Goal: Task Accomplishment & Management: Complete application form

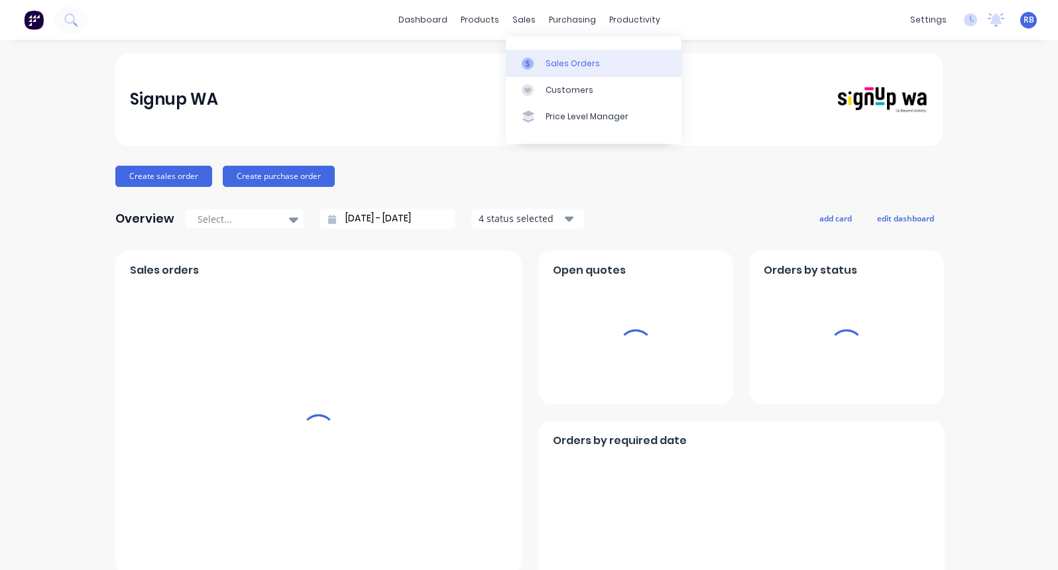
click at [561, 64] on div "Sales Orders" at bounding box center [572, 64] width 54 height 12
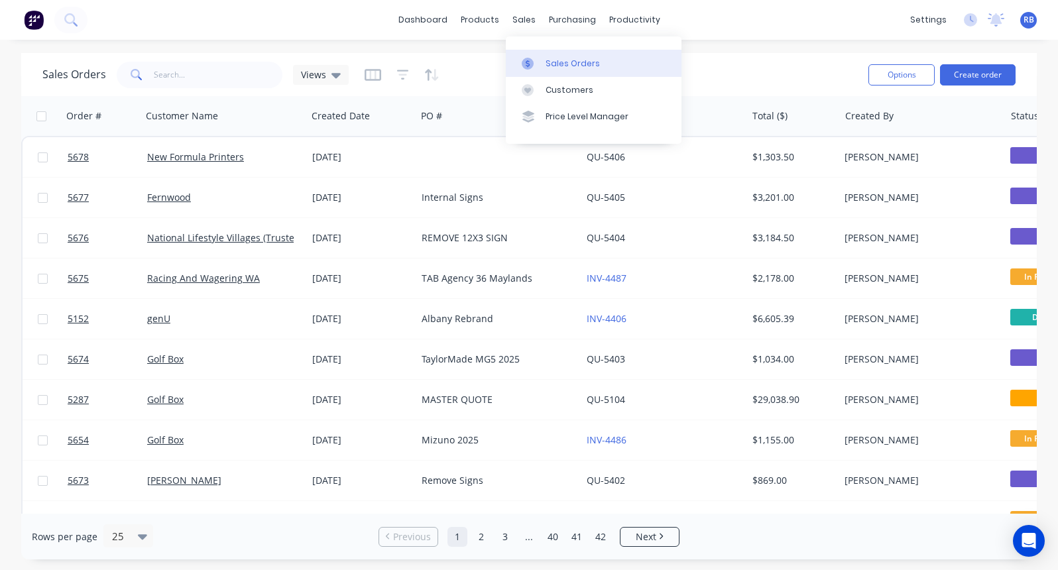
click at [590, 64] on div "Sales Orders" at bounding box center [572, 64] width 54 height 12
click at [962, 78] on button "Create order" at bounding box center [978, 74] width 76 height 21
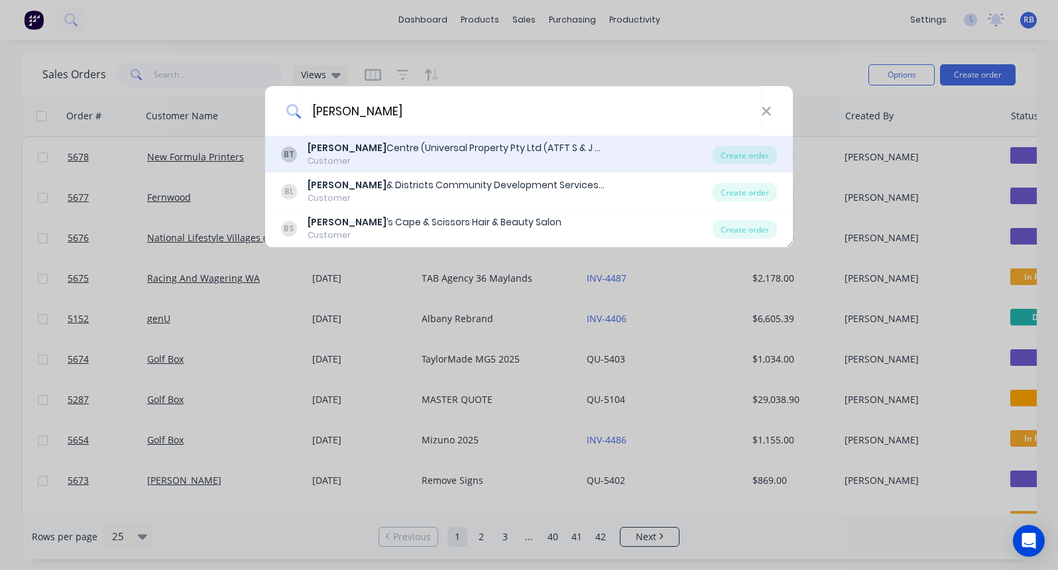
type input "[PERSON_NAME]"
click at [349, 153] on div "[PERSON_NAME] Centre (Universal Property Pty Ltd (ATFT S & J White Family Trust)" at bounding box center [457, 148] width 298 height 14
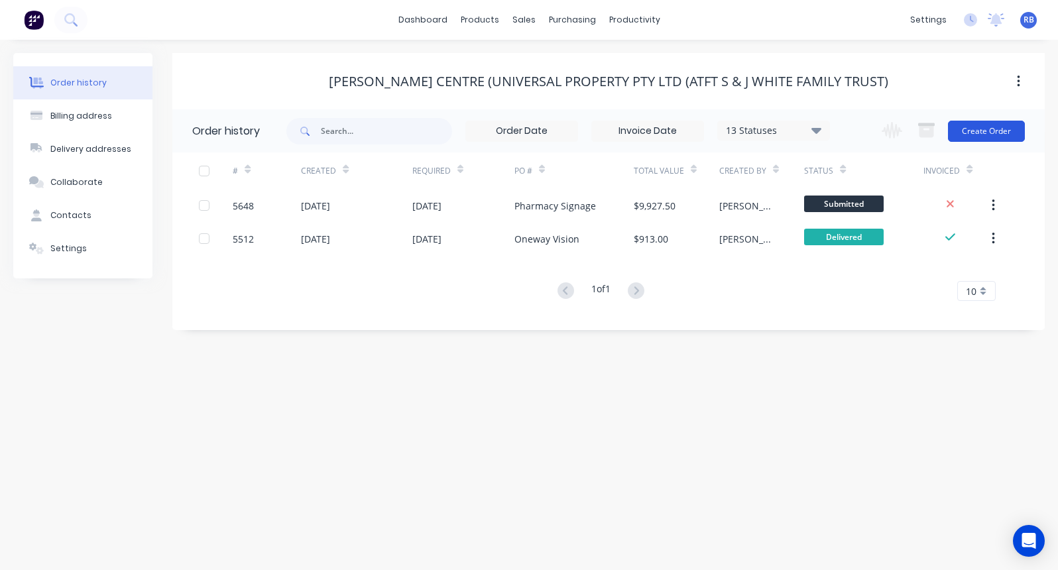
click at [974, 137] on button "Create Order" at bounding box center [986, 131] width 77 height 21
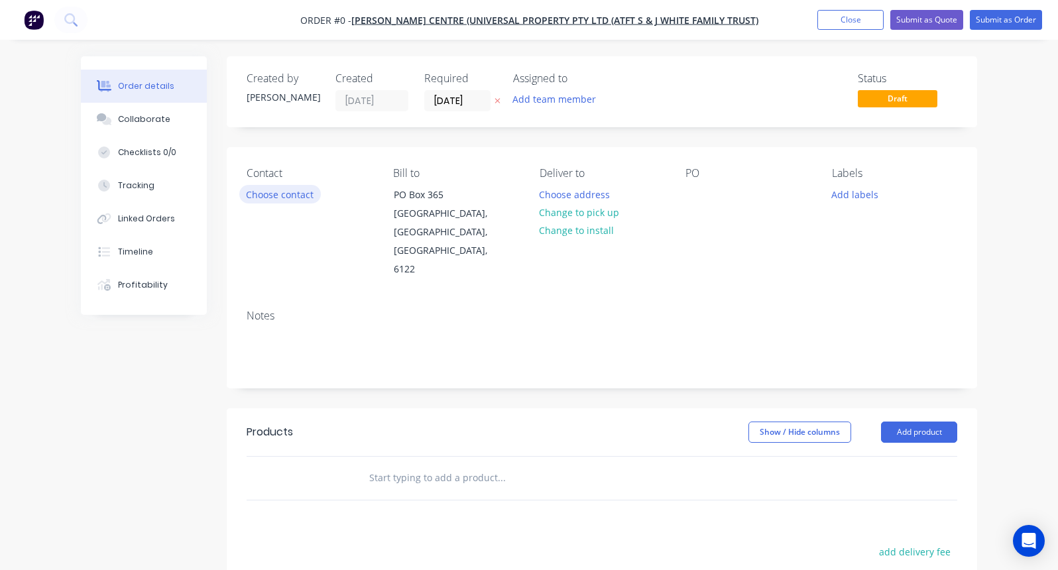
click at [255, 194] on button "Choose contact" at bounding box center [280, 194] width 82 height 18
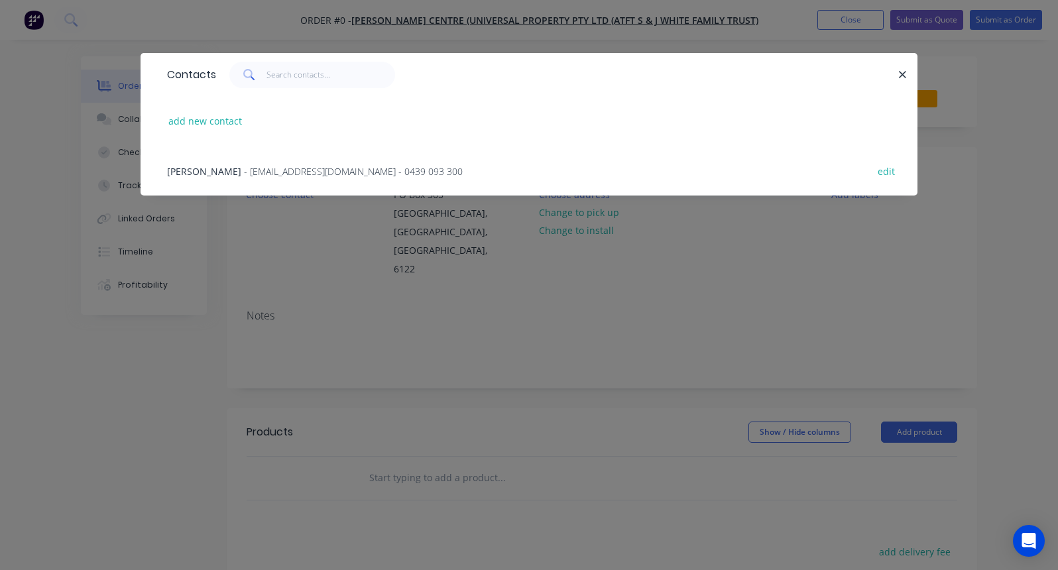
click at [189, 172] on span "[PERSON_NAME]" at bounding box center [204, 171] width 74 height 13
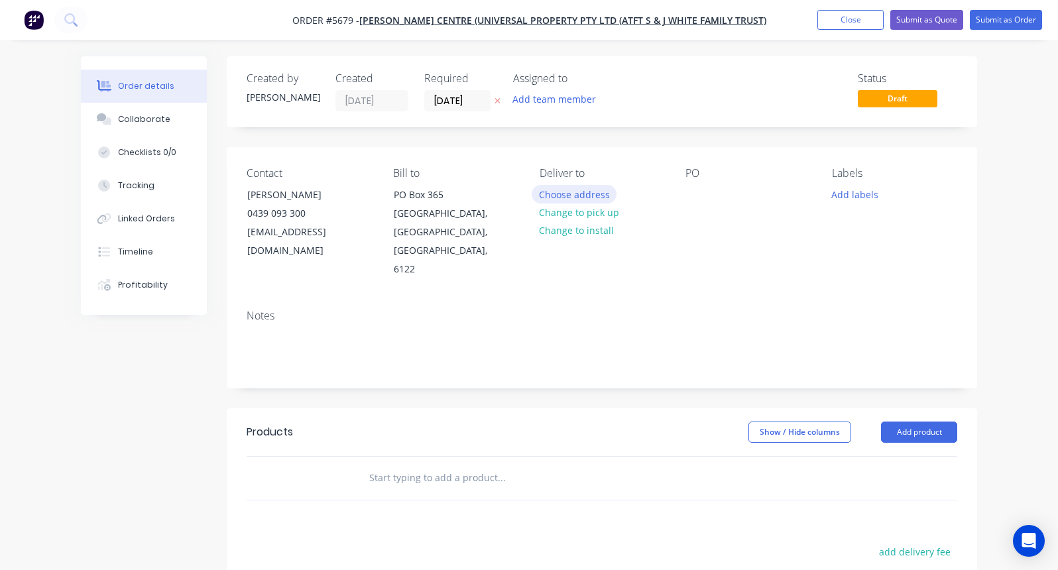
click at [566, 194] on button "Choose address" at bounding box center [574, 194] width 85 height 18
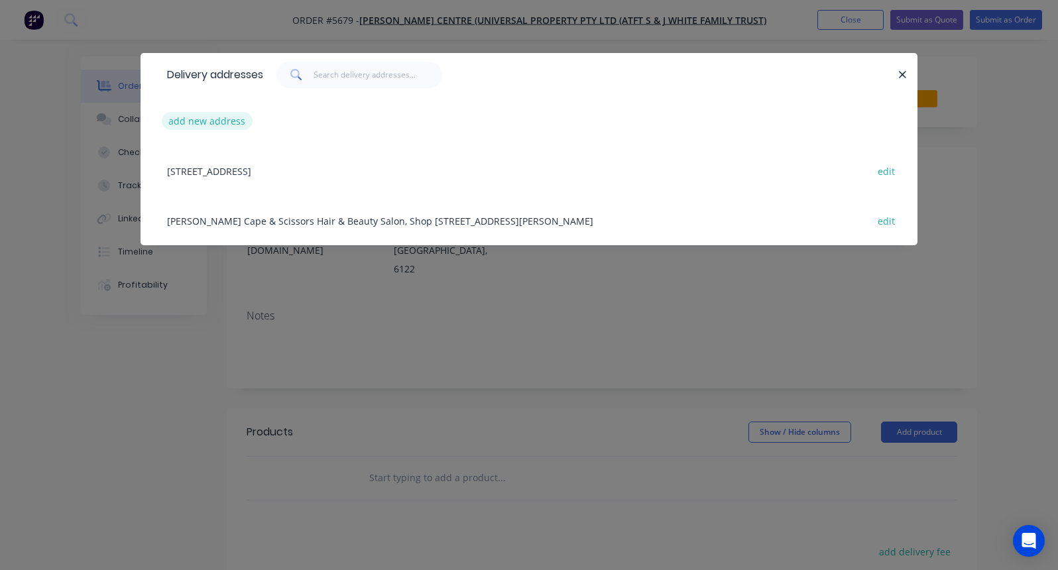
click at [184, 122] on button "add new address" at bounding box center [207, 121] width 91 height 18
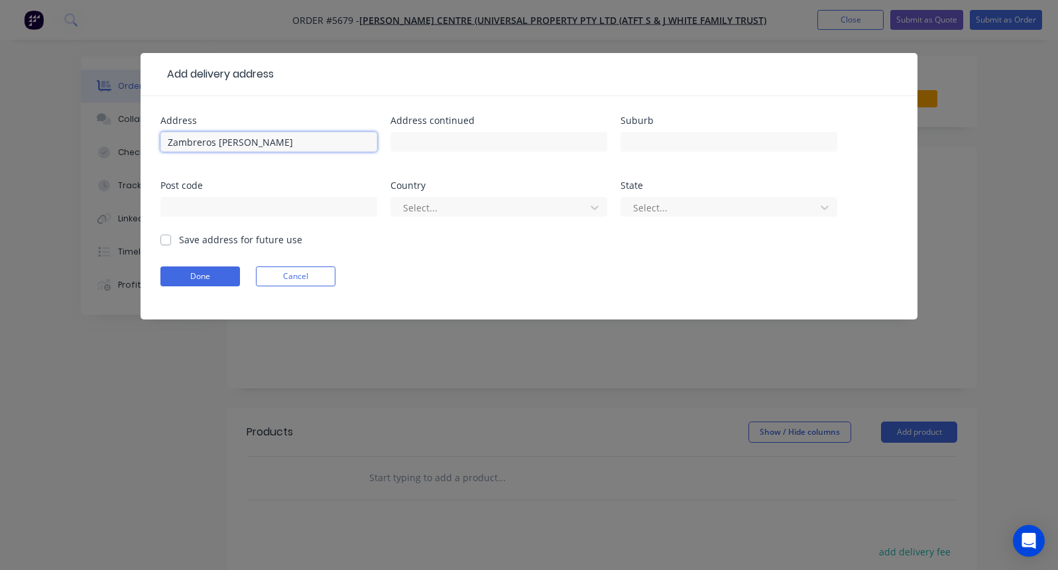
click at [221, 144] on input "Zambreros [PERSON_NAME]" at bounding box center [268, 142] width 217 height 20
type input "Zambreros [PERSON_NAME]"
click at [179, 239] on label "Save address for future use" at bounding box center [240, 240] width 123 height 14
click at [167, 239] on input "Save address for future use" at bounding box center [165, 239] width 11 height 13
checkbox input "true"
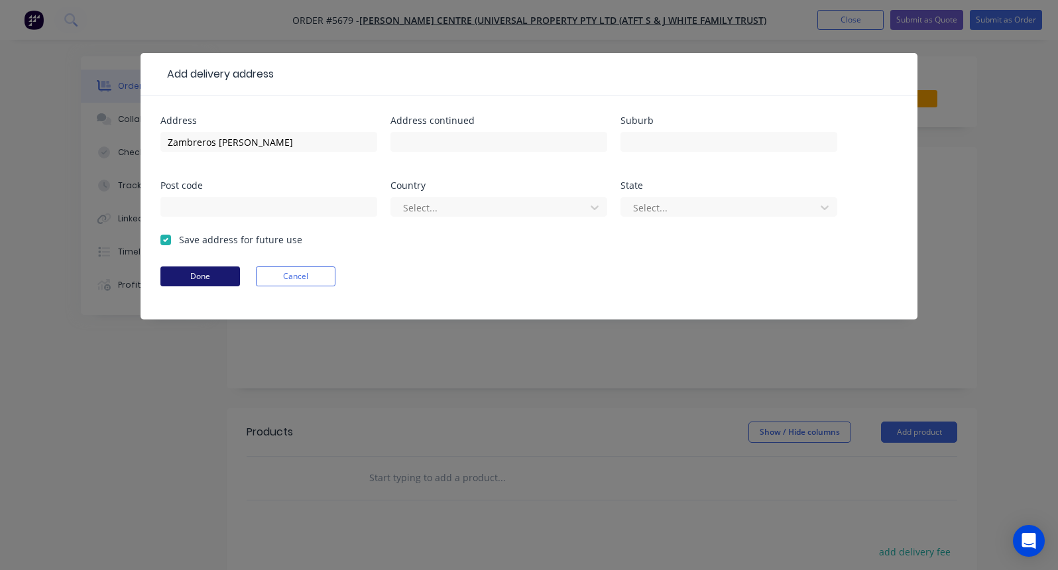
click at [177, 268] on button "Done" at bounding box center [200, 276] width 80 height 20
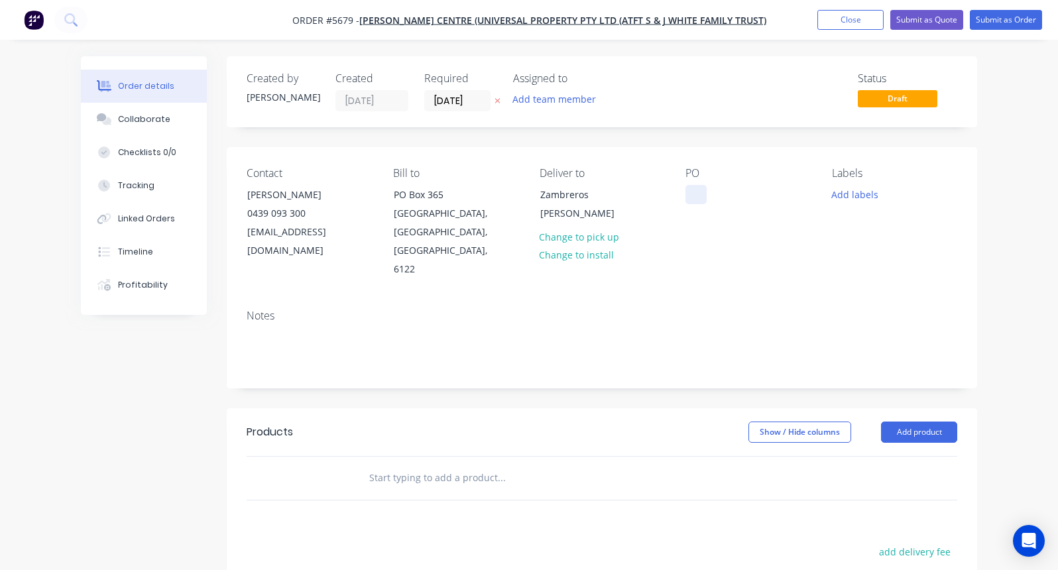
click at [697, 189] on div at bounding box center [695, 194] width 21 height 19
drag, startPoint x: 754, startPoint y: 210, endPoint x: 683, endPoint y: 186, distance: 74.8
click at [683, 186] on div "Contact [PERSON_NAME] [PHONE_NUMBER] [EMAIL_ADDRESS][DOMAIN_NAME] Bill to PO [G…" at bounding box center [602, 223] width 750 height 152
click at [706, 197] on div "Sombreros Hanging Window Sign" at bounding box center [747, 201] width 125 height 33
drag, startPoint x: 770, startPoint y: 215, endPoint x: 639, endPoint y: 176, distance: 137.1
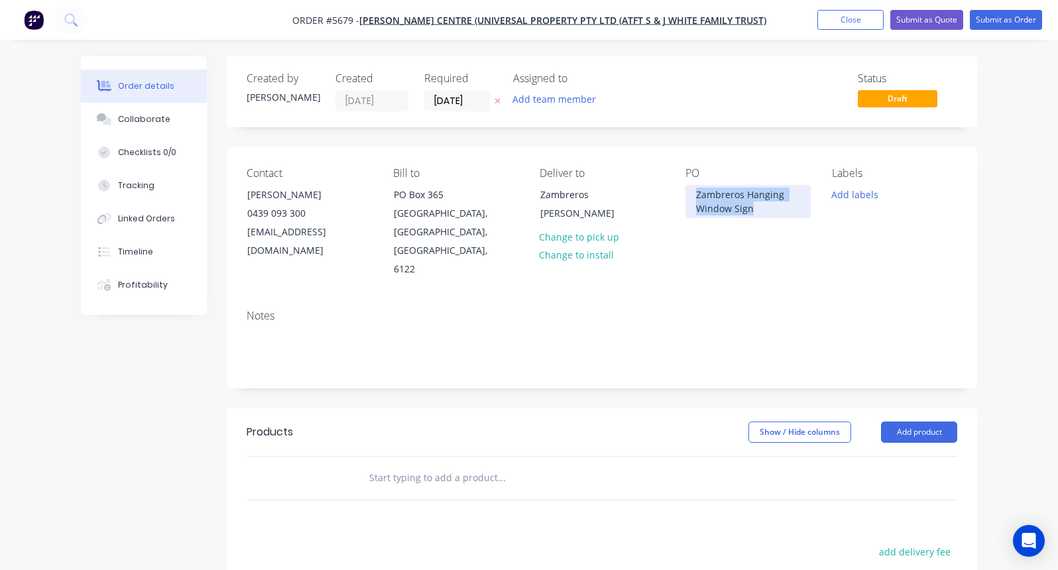
click at [639, 176] on div "Contact [PERSON_NAME] [PHONE_NUMBER] [EMAIL_ADDRESS][DOMAIN_NAME] Bill to PO [G…" at bounding box center [602, 223] width 750 height 152
click at [372, 465] on input "text" at bounding box center [500, 478] width 265 height 27
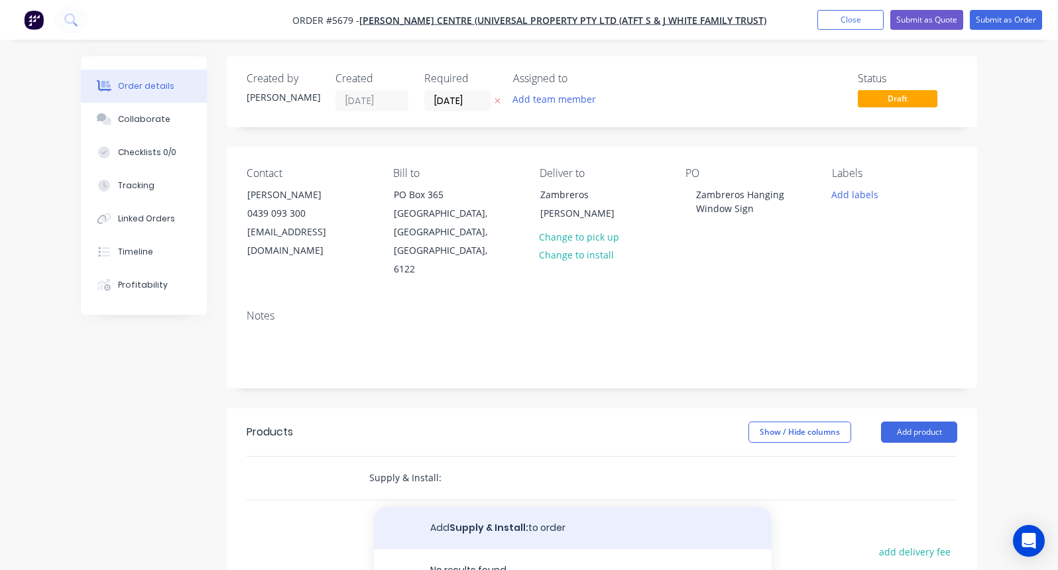
type input "Supply & Install:"
click at [510, 507] on button "Add Supply & Install: to order" at bounding box center [573, 528] width 398 height 42
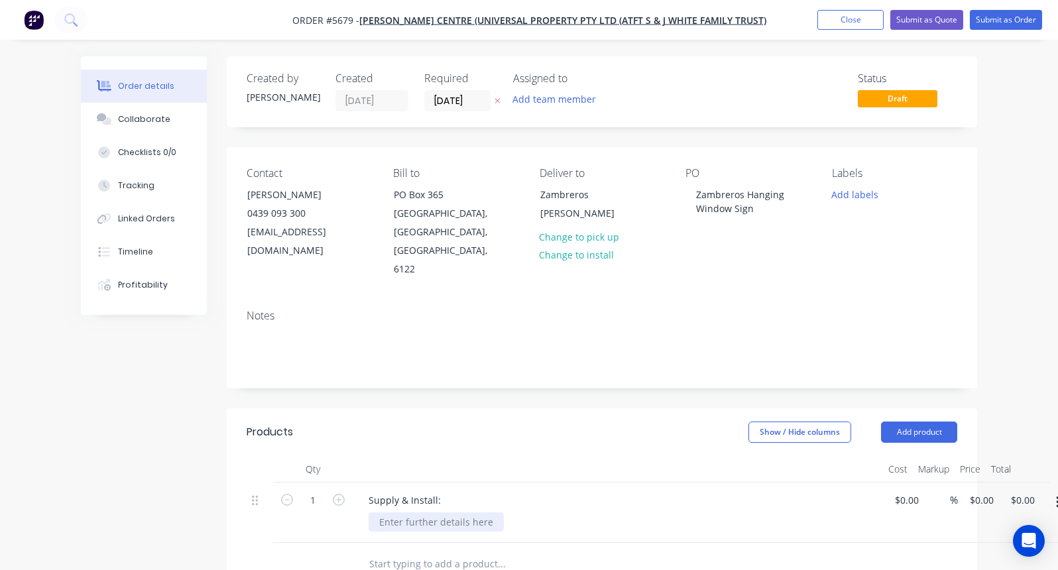
click at [424, 512] on div at bounding box center [435, 521] width 135 height 19
paste div
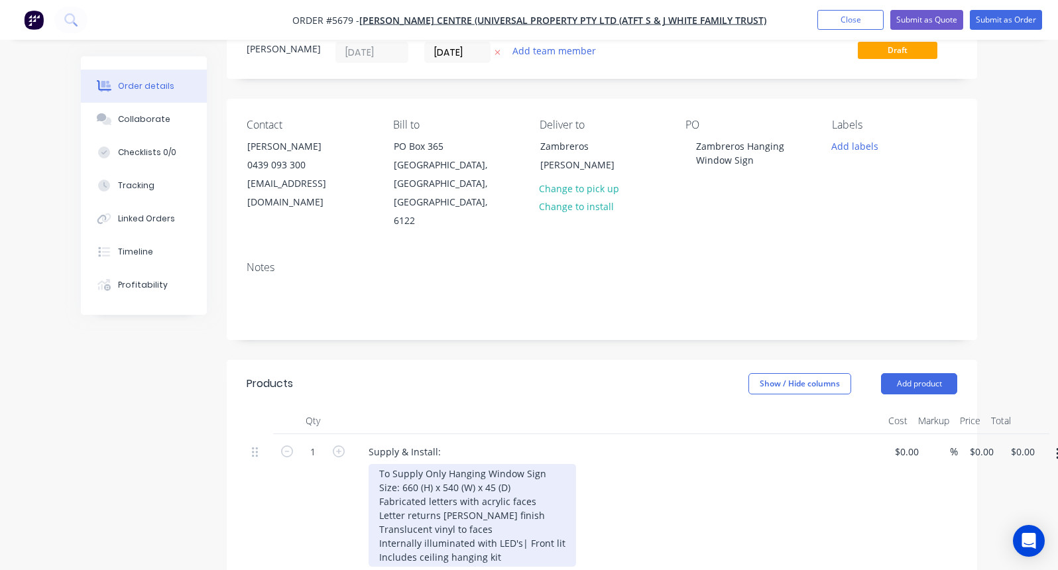
scroll to position [51, 0]
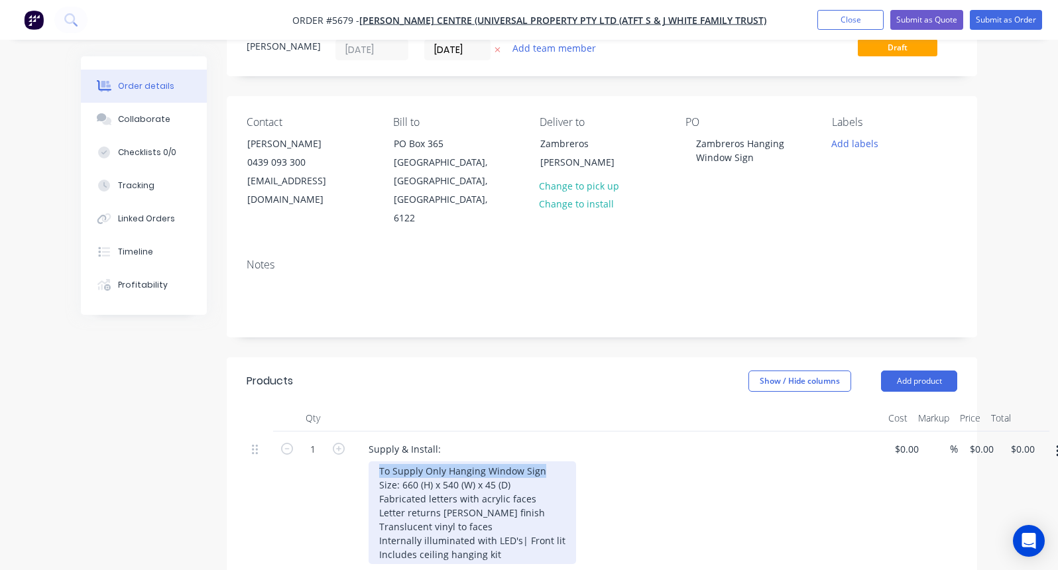
drag, startPoint x: 549, startPoint y: 435, endPoint x: 368, endPoint y: 429, distance: 181.0
click at [368, 431] on div "Supply & Install: To Supply Only Hanging Window Sign Size: 660 (H) x 540 (W) x …" at bounding box center [618, 503] width 530 height 144
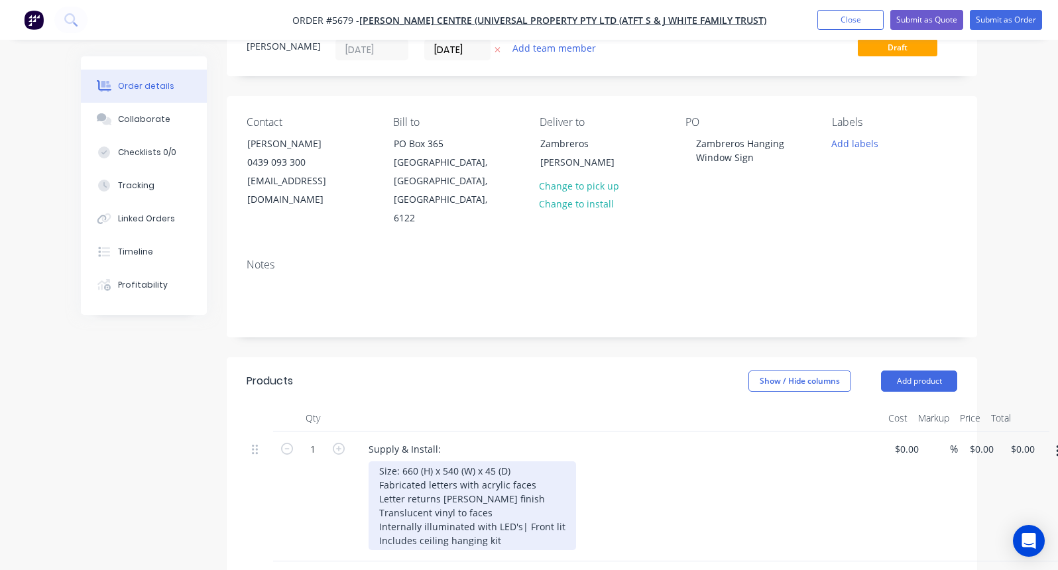
click at [375, 461] on div "Size: 660 (H) x 540 (W) x 45 (D) Fabricated letters with acrylic faces Letter r…" at bounding box center [471, 505] width 207 height 89
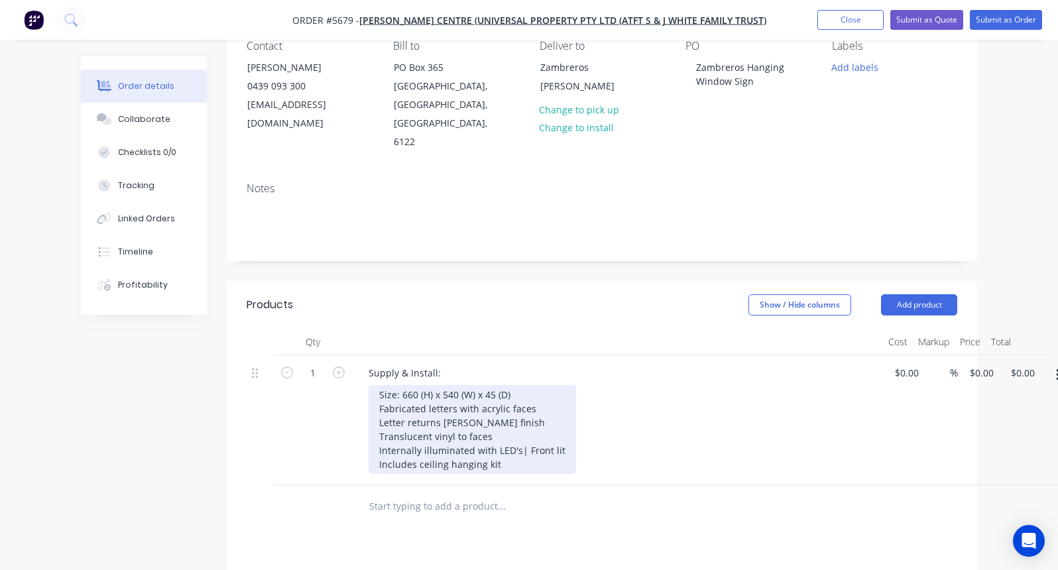
scroll to position [146, 0]
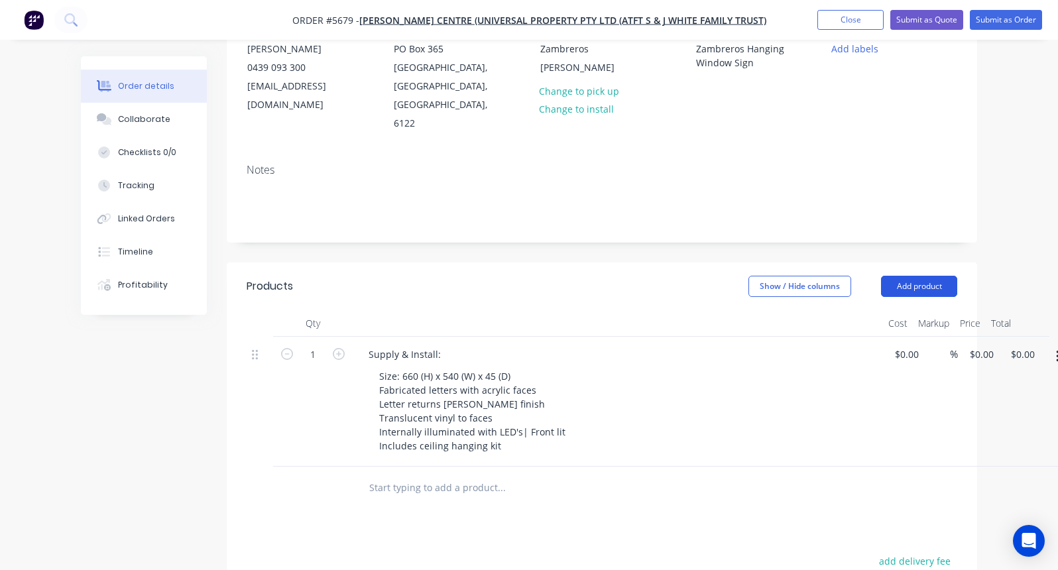
click at [921, 276] on button "Add product" at bounding box center [919, 286] width 76 height 21
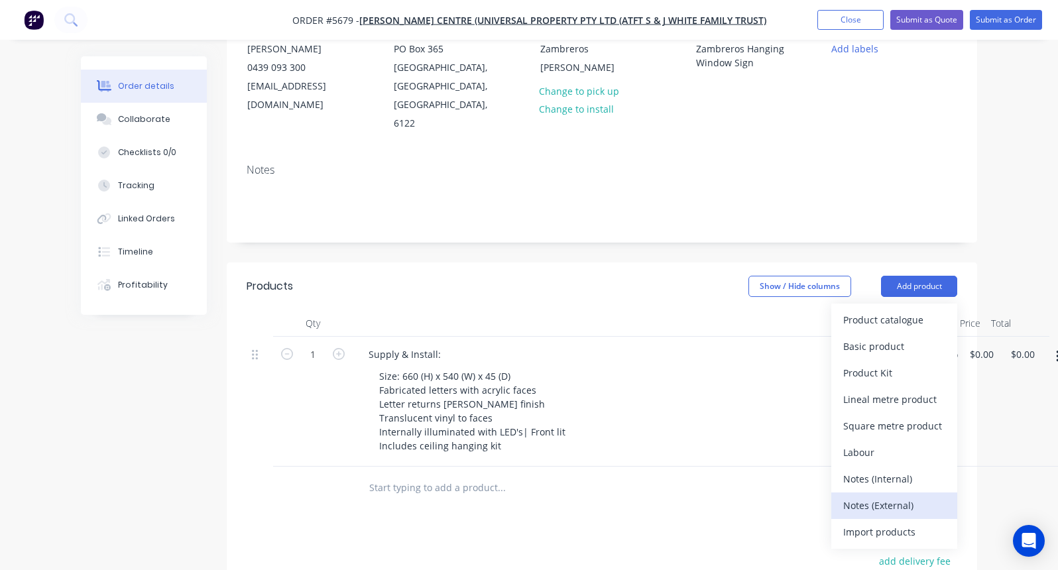
click at [888, 496] on div "Notes (External)" at bounding box center [894, 505] width 102 height 19
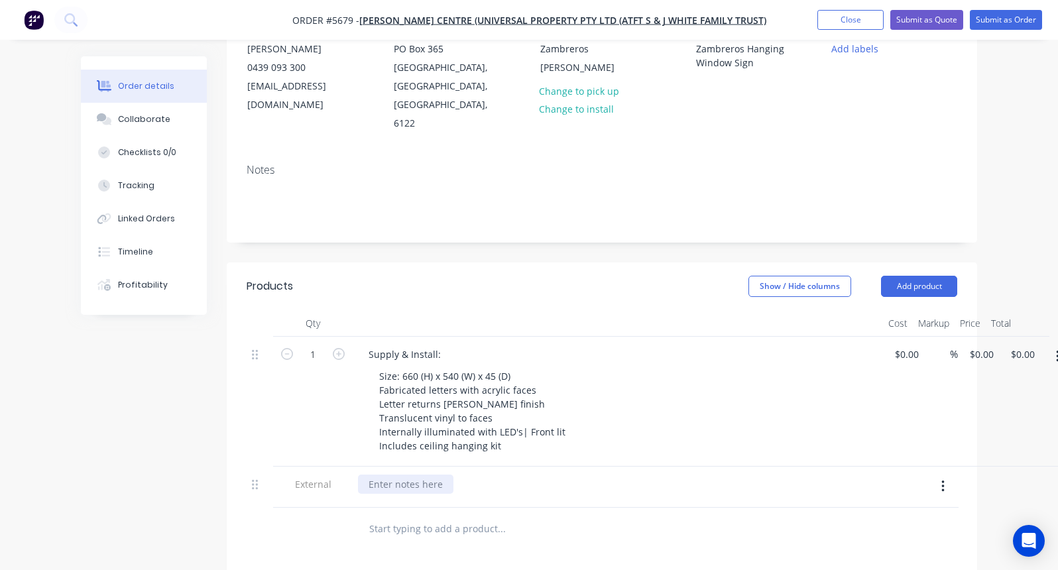
click at [410, 475] on div at bounding box center [405, 484] width 95 height 19
drag, startPoint x: 366, startPoint y: 447, endPoint x: 565, endPoint y: 438, distance: 199.0
click at [565, 475] on div "Power connection to be completed by client" at bounding box center [465, 484] width 215 height 19
drag, startPoint x: 569, startPoint y: 445, endPoint x: 547, endPoint y: 445, distance: 21.9
click at [547, 475] on div "Power connection to be completed by client" at bounding box center [618, 484] width 520 height 19
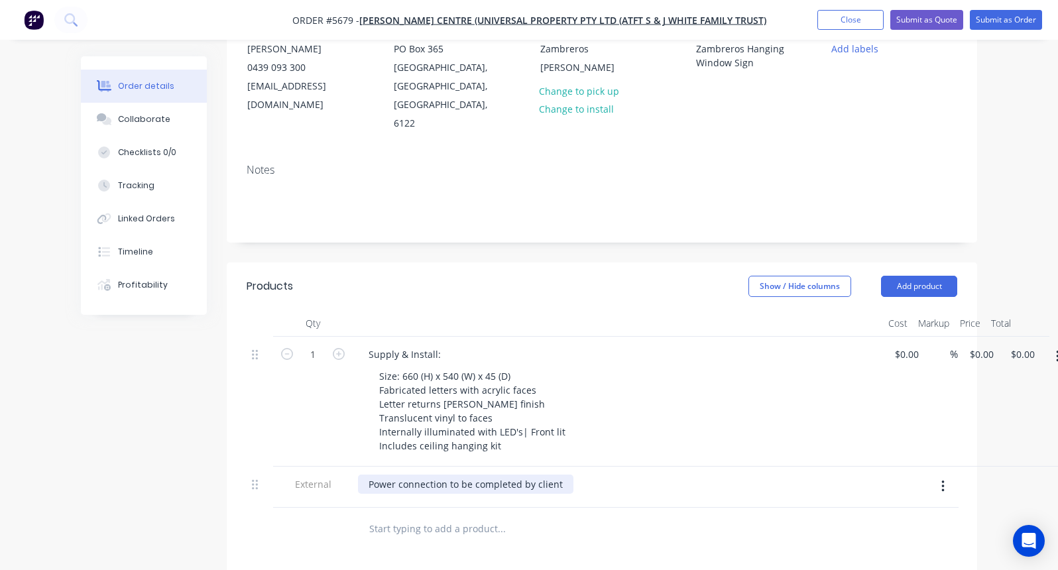
click at [558, 475] on div "Power connection to be completed by client" at bounding box center [465, 484] width 215 height 19
drag, startPoint x: 562, startPoint y: 449, endPoint x: 373, endPoint y: 449, distance: 188.9
click at [373, 475] on div "Power connection to be completed by client" at bounding box center [465, 484] width 215 height 19
click at [559, 475] on div "Power connection to be completed by client" at bounding box center [465, 484] width 215 height 19
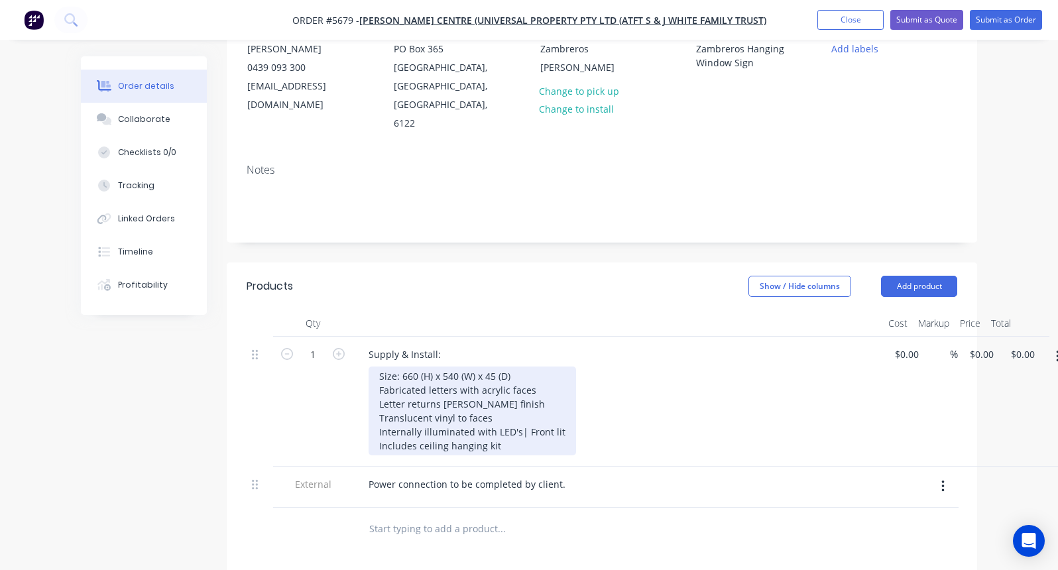
click at [525, 409] on div "Size: 660 (H) x 540 (W) x 45 (D) Fabricated letters with acrylic faces Letter r…" at bounding box center [471, 410] width 207 height 89
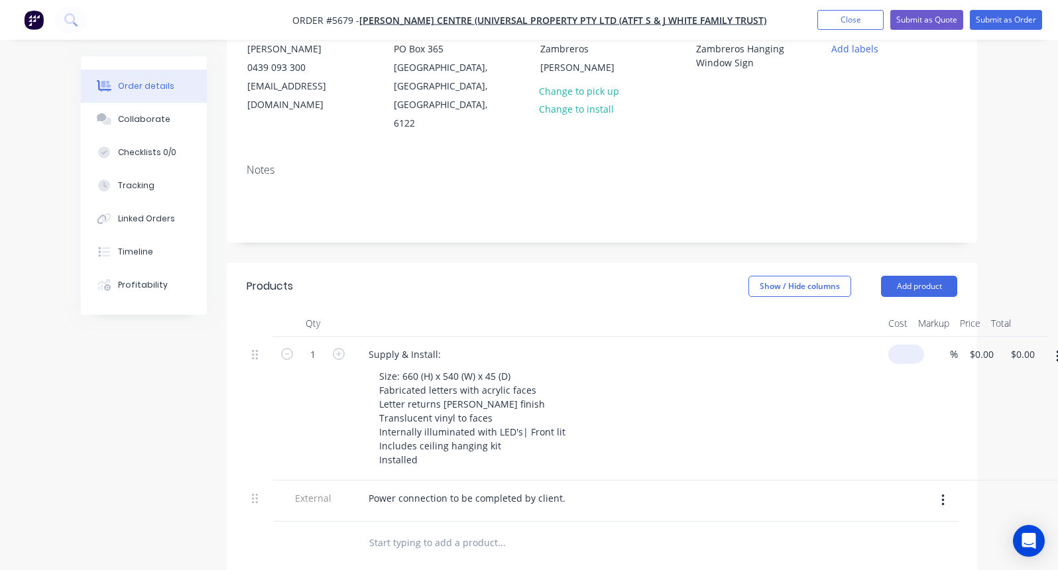
click at [911, 337] on div "1 Supply & Install: Size: 660 (H) x 540 (W) x 45 (D) Fabricated letters with ac…" at bounding box center [602, 409] width 710 height 144
type input "$3,720.00"
click at [785, 366] on div "Size: 660 (H) x 540 (W) x 45 (D) Fabricated letters with acrylic faces Letter r…" at bounding box center [622, 417] width 509 height 103
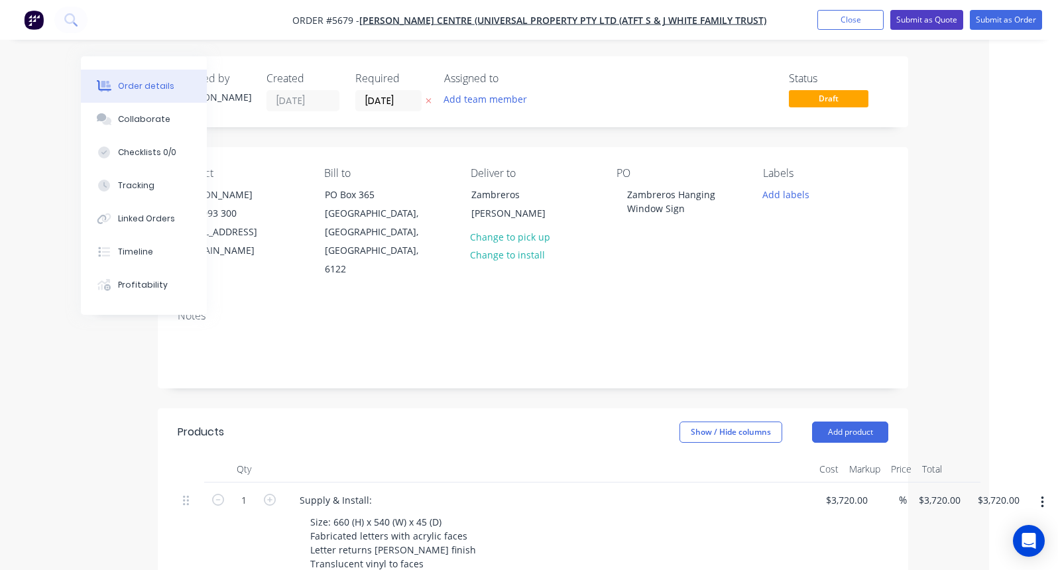
scroll to position [0, 69]
click at [926, 21] on button "Submit as Quote" at bounding box center [926, 20] width 73 height 20
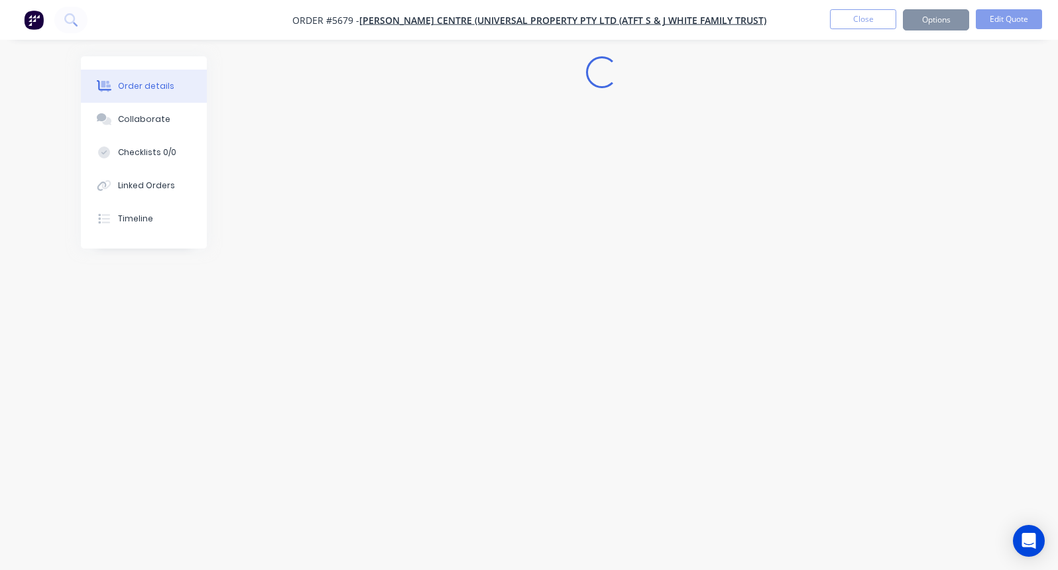
scroll to position [0, 0]
